Goal: Task Accomplishment & Management: Complete application form

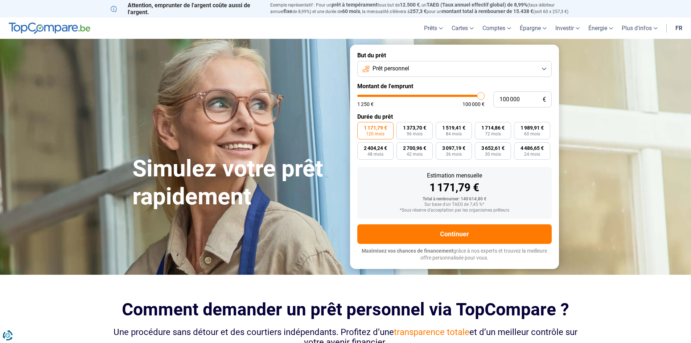
type input "2"
type input "1250"
type input "25"
type input "1250"
type input "250"
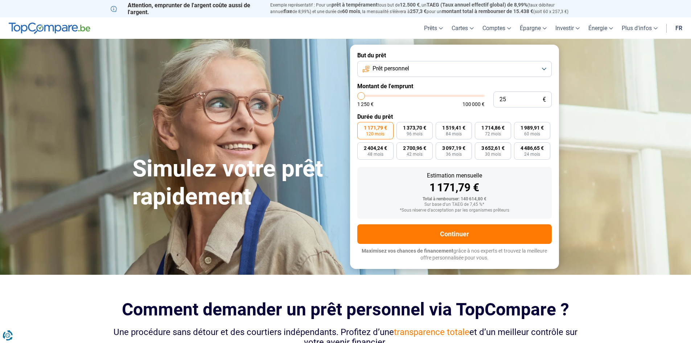
type input "1250"
type input "2 500"
type input "2500"
type input "25 000"
type input "25000"
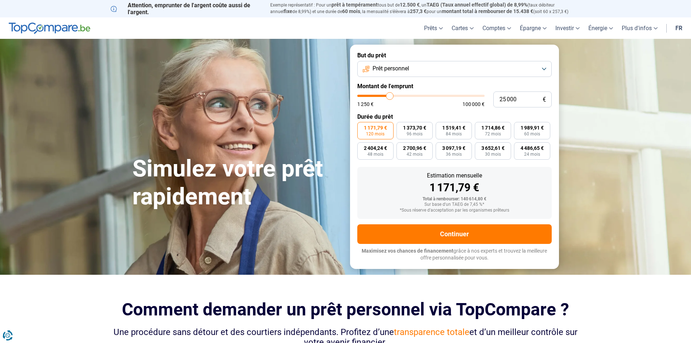
type input "250 000"
type input "100000"
type input "100 000"
type input "100000"
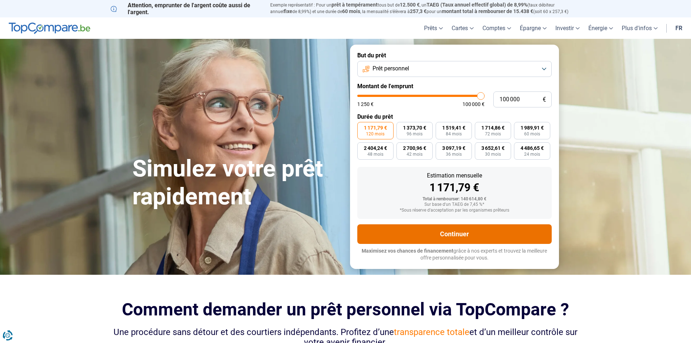
click at [453, 239] on button "Continuer" at bounding box center [454, 234] width 194 height 20
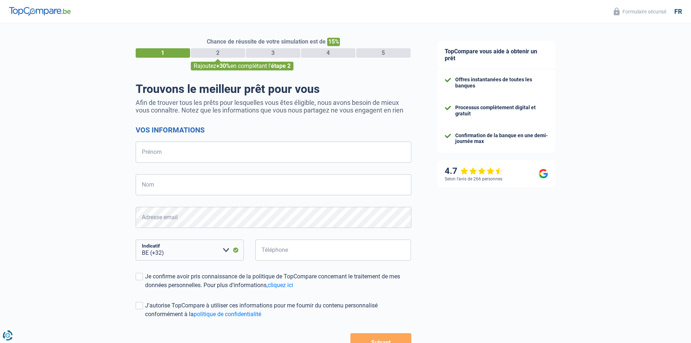
select select "32"
